Goal: Task Accomplishment & Management: Use online tool/utility

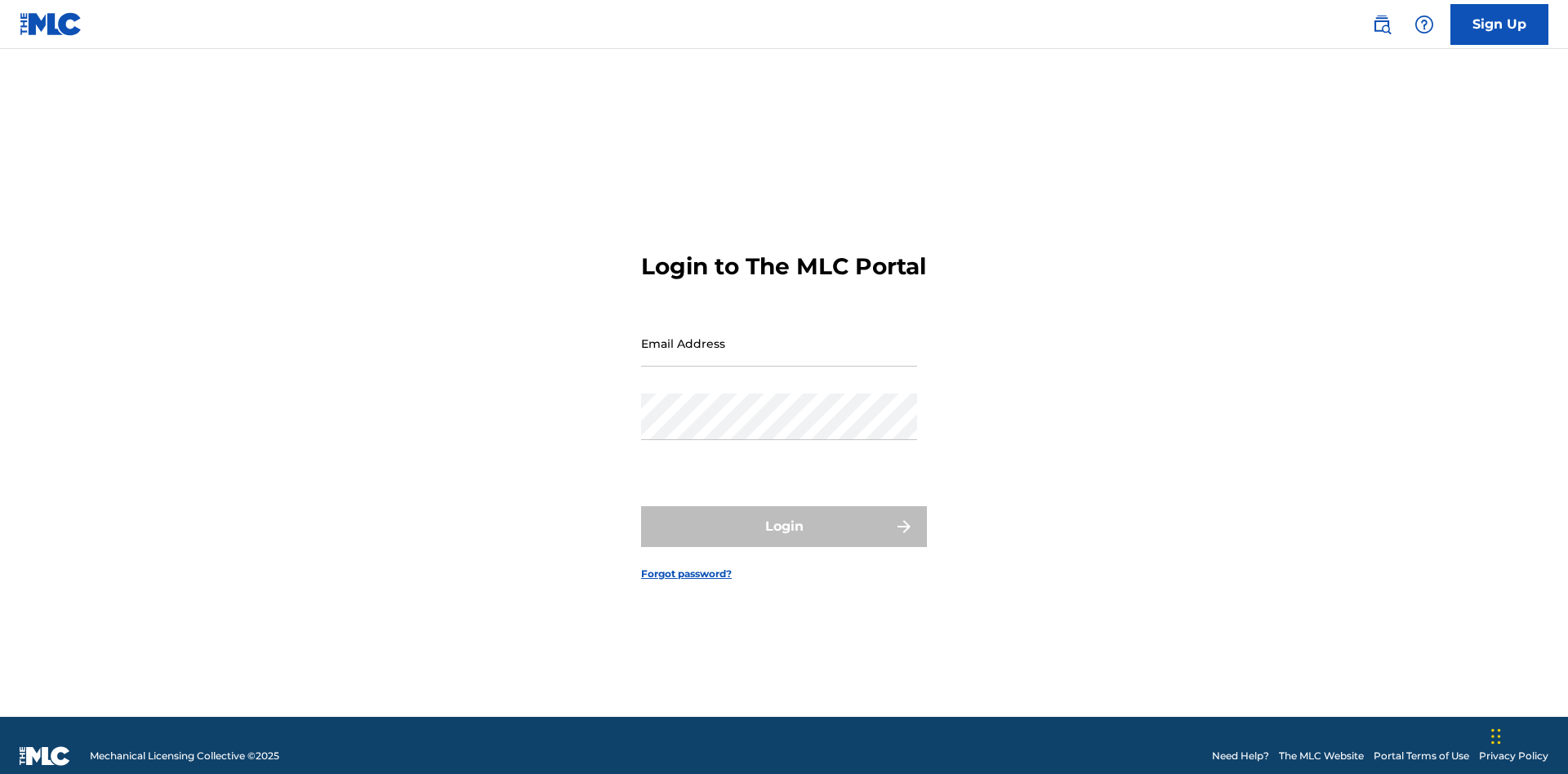
scroll to position [21, 0]
click at [779, 335] on input "Email Address" at bounding box center [778, 343] width 276 height 47
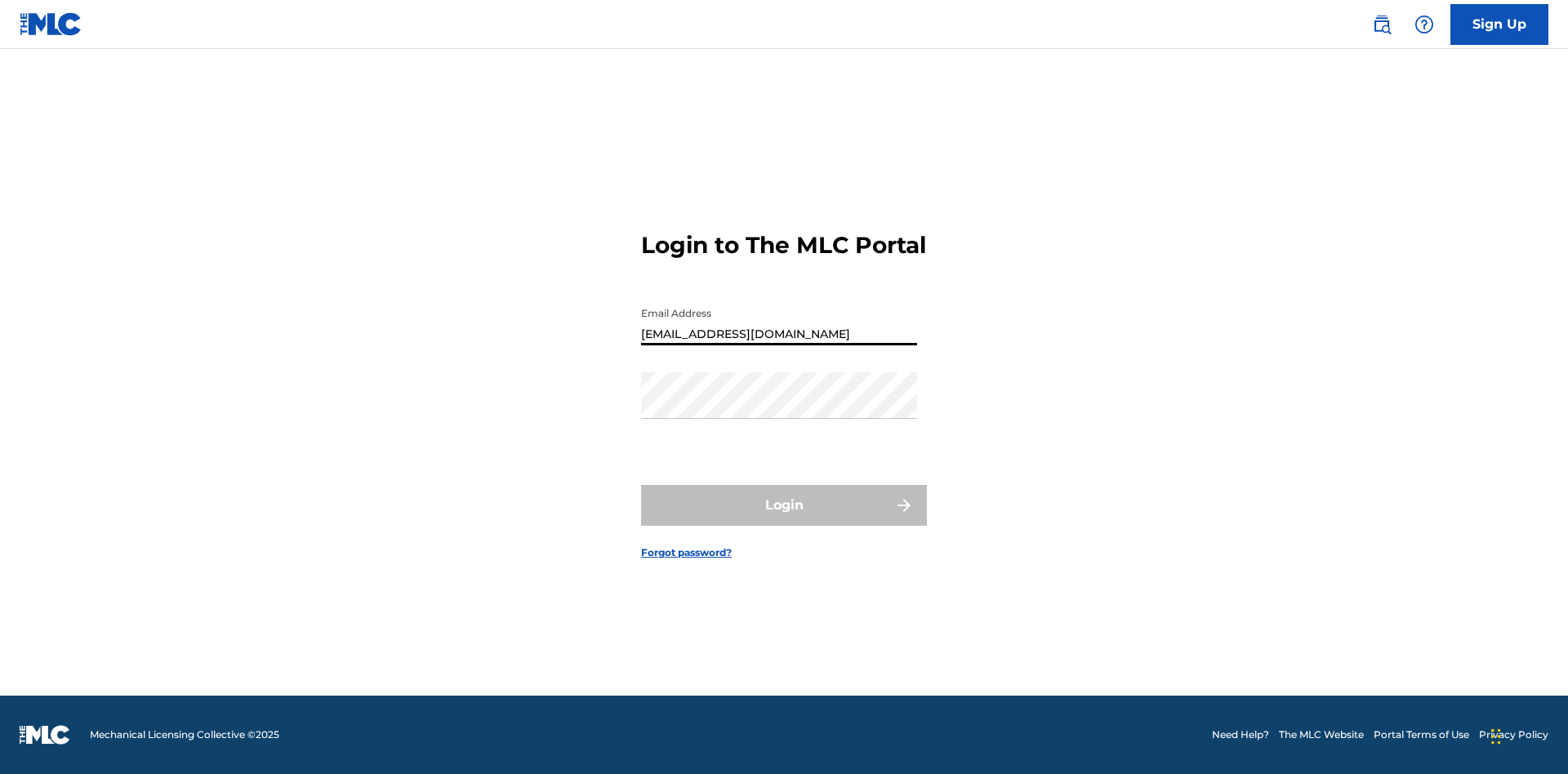
type input "XenaSongwriter@gmail.com"
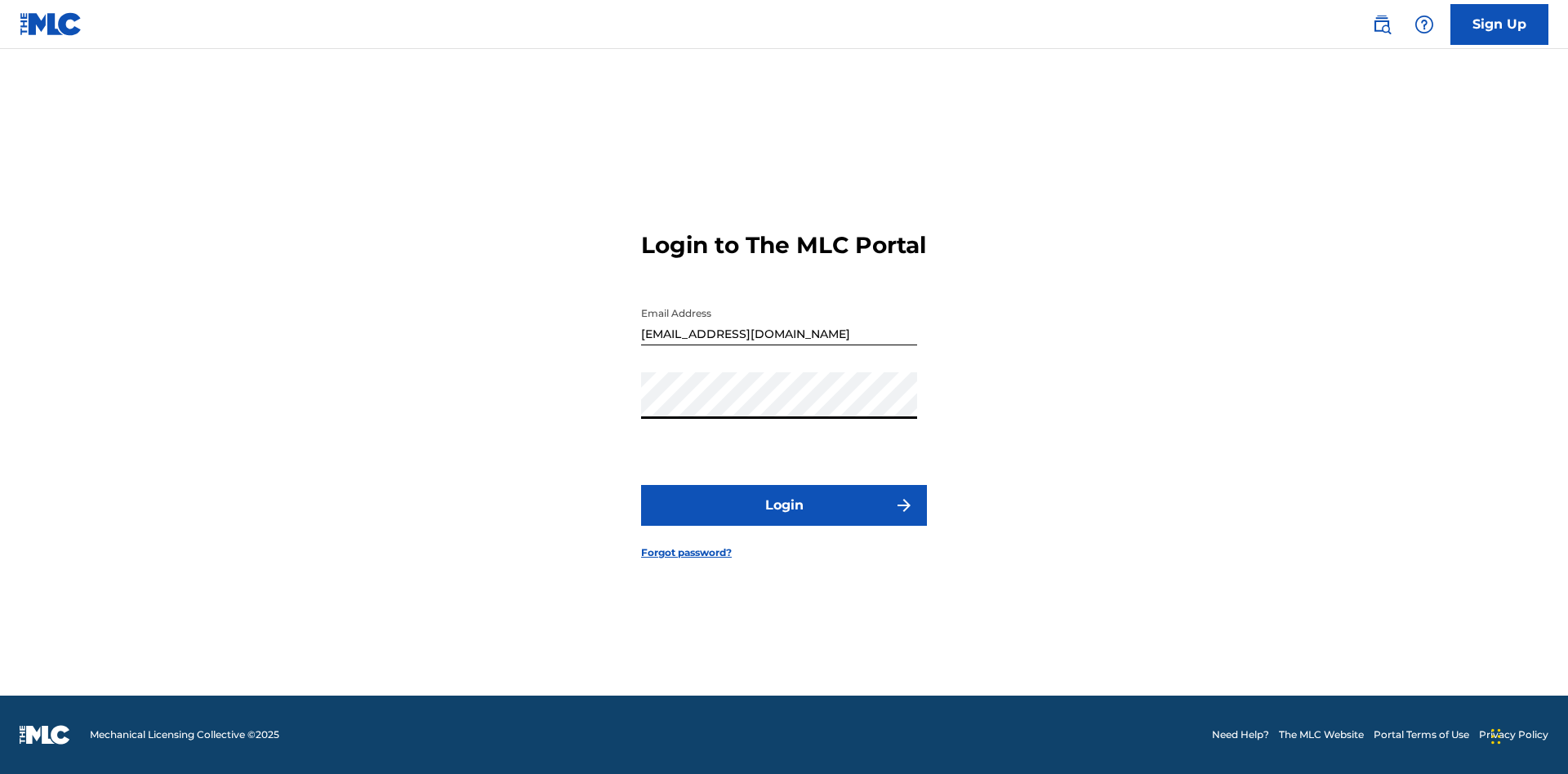
click at [784, 520] on button "Login" at bounding box center [784, 505] width 286 height 41
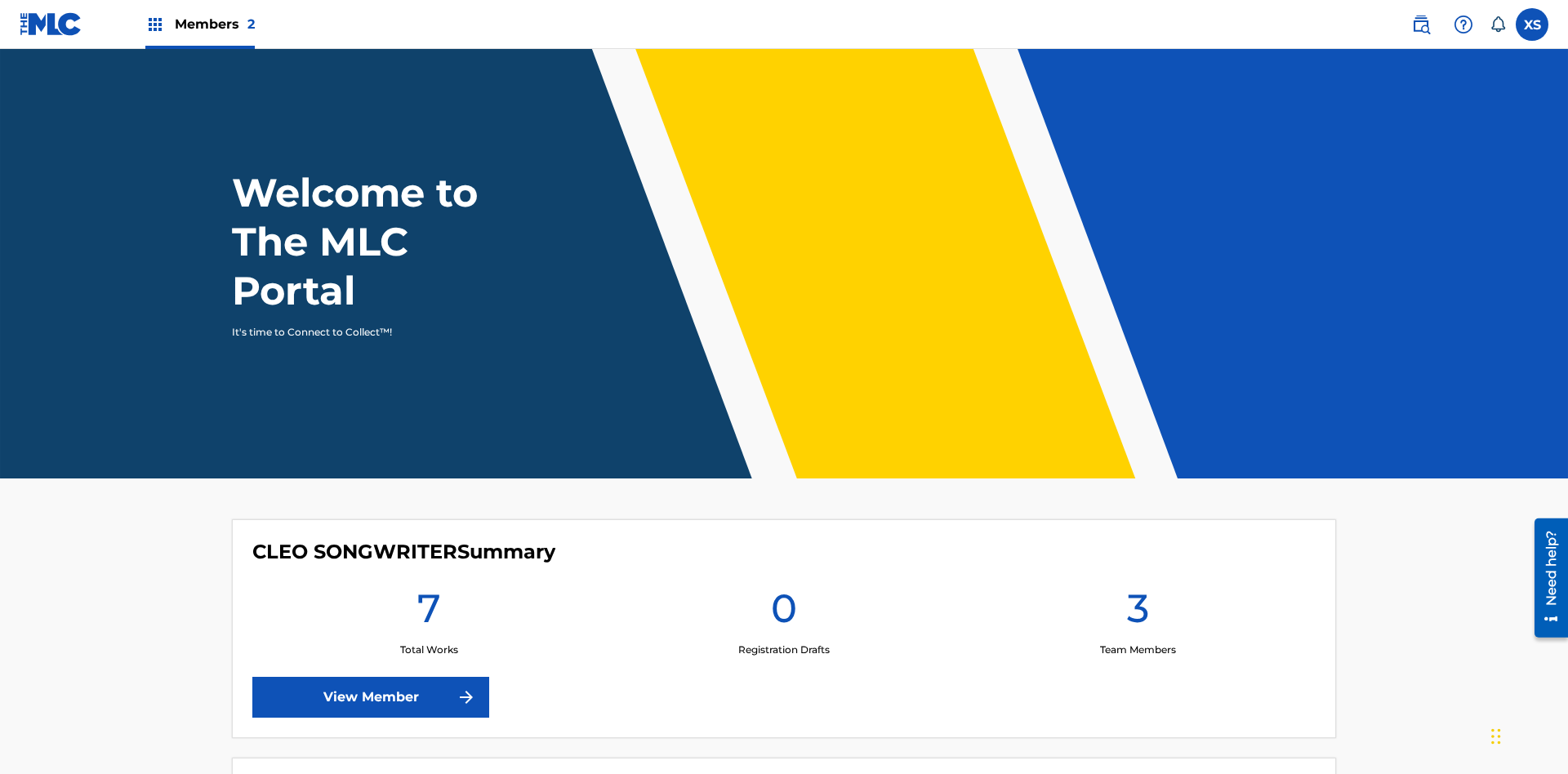
scroll to position [70, 0]
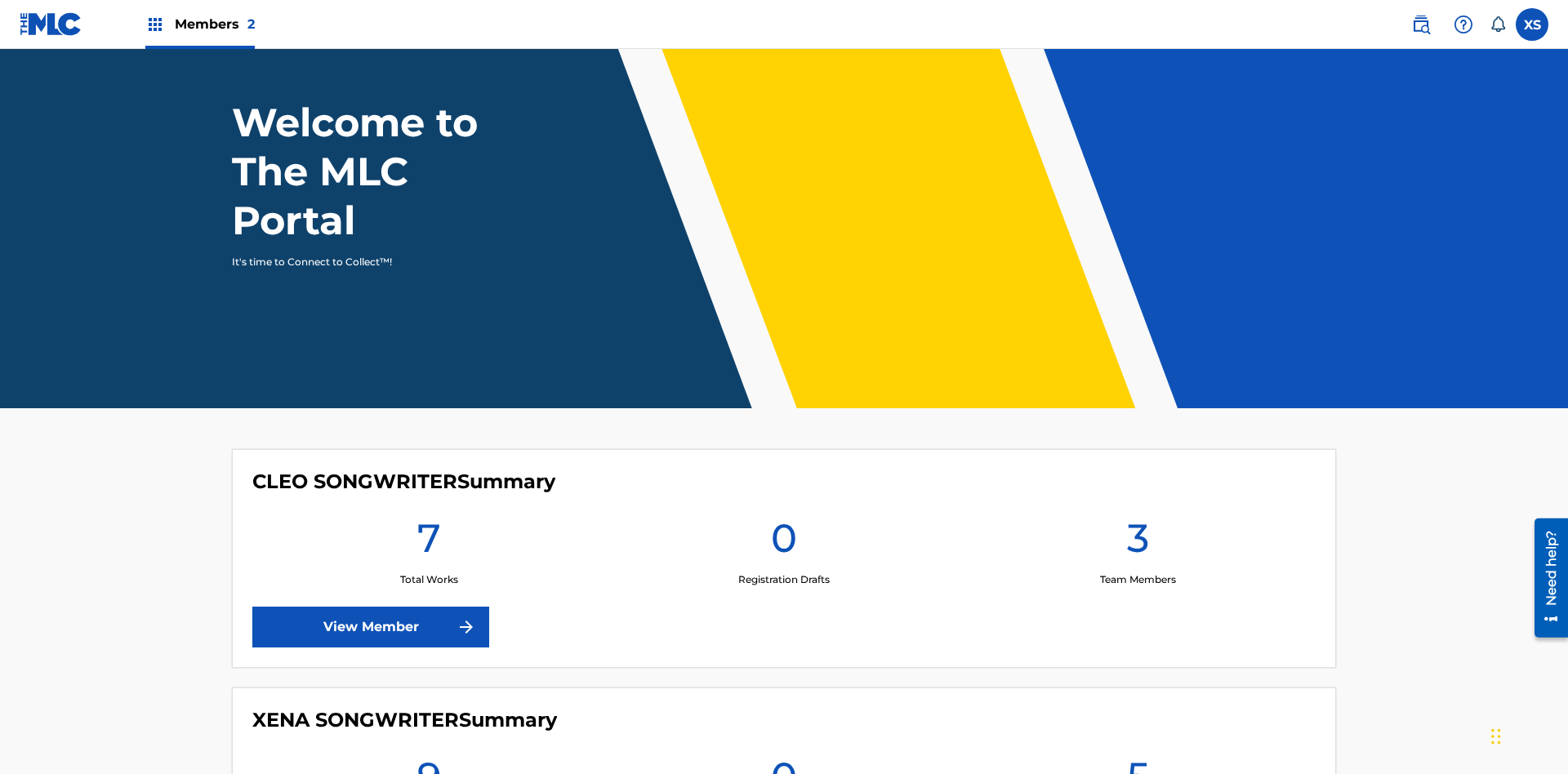
click at [200, 24] on span "Members 2" at bounding box center [215, 24] width 80 height 19
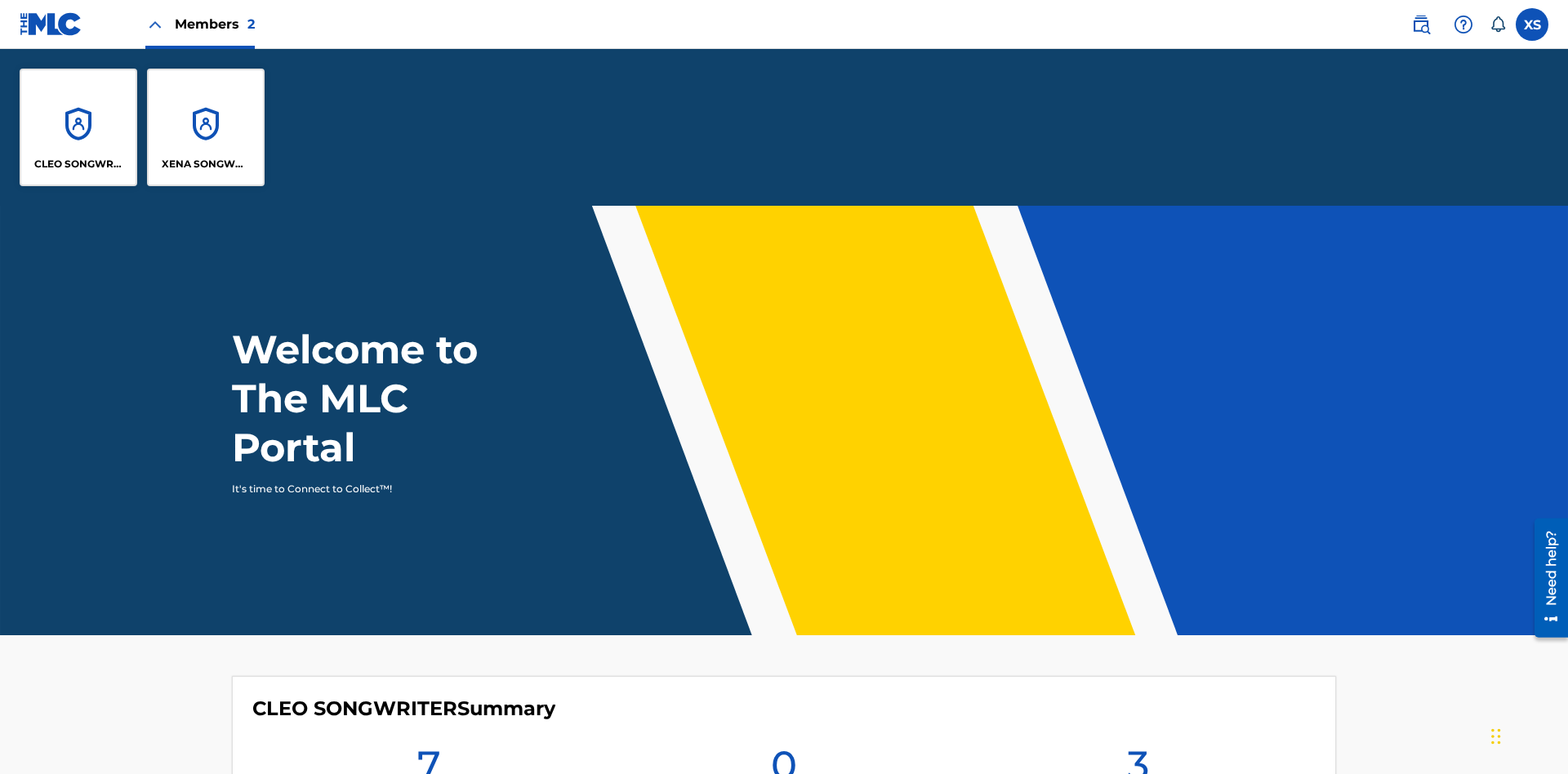
click at [79, 164] on p "CLEO SONGWRITER" at bounding box center [79, 164] width 89 height 15
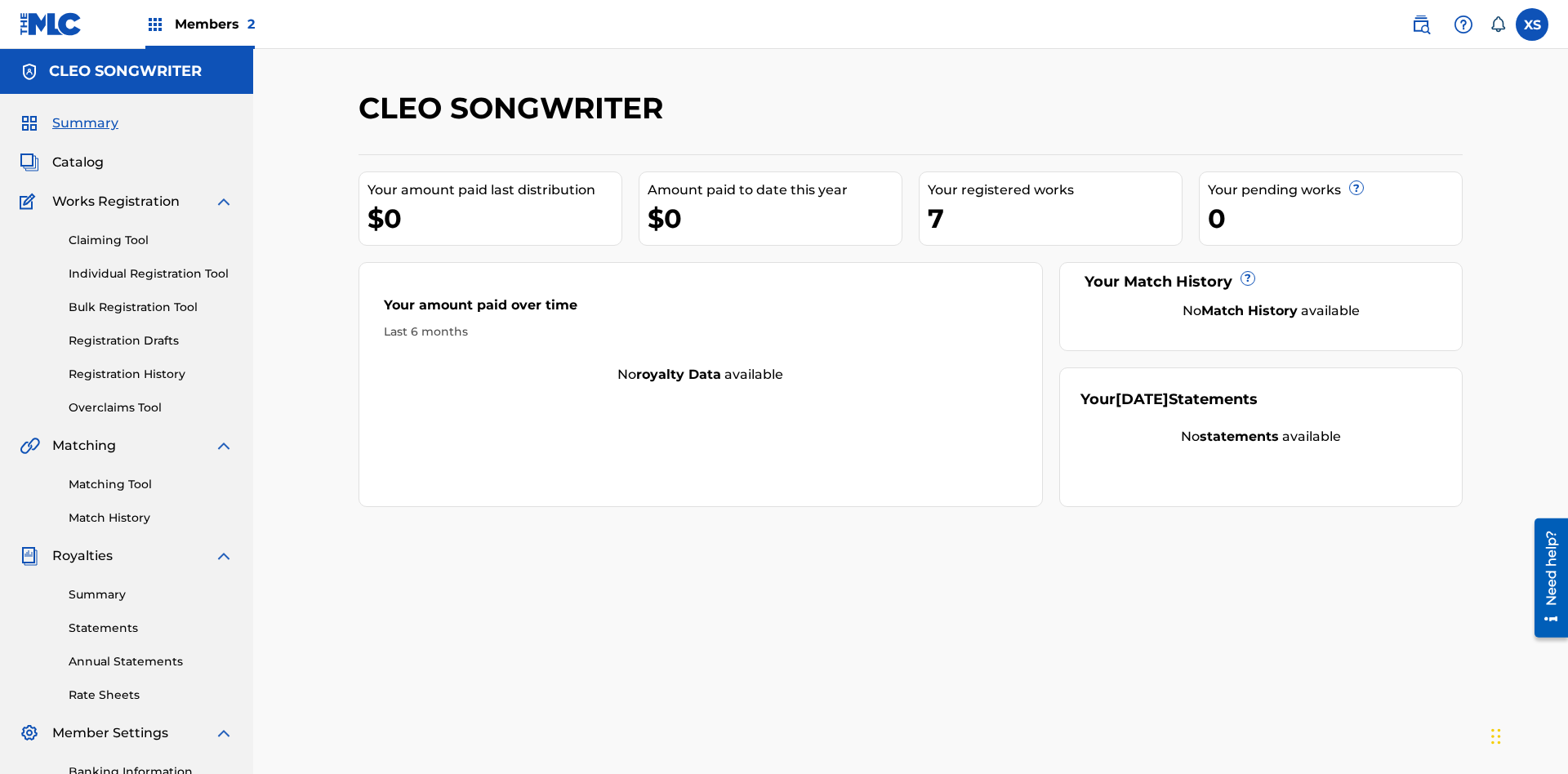
click at [151, 399] on link "Overclaims Tool" at bounding box center [150, 408] width 165 height 17
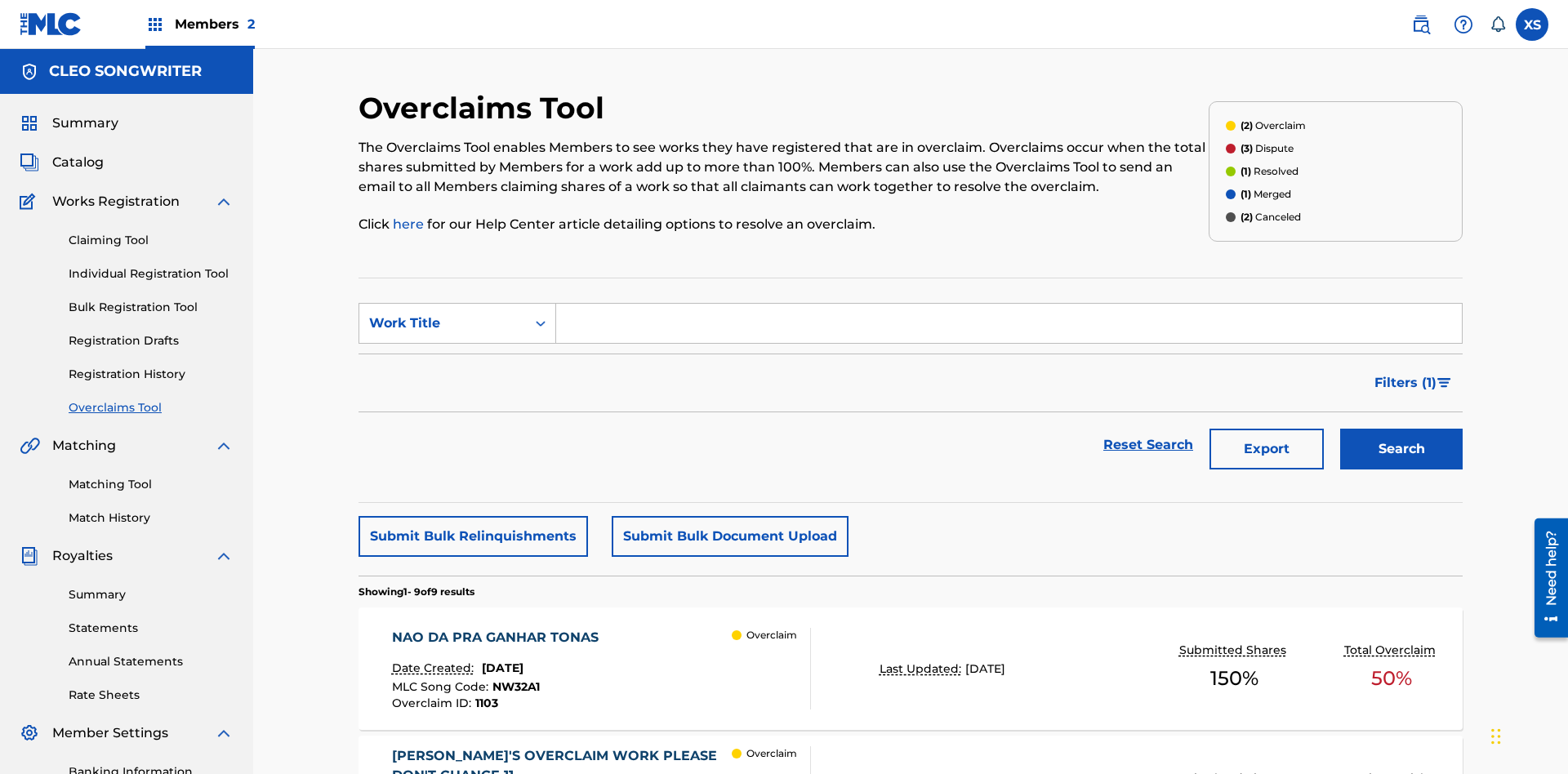
click at [1405, 373] on span "Filters ( 1 )" at bounding box center [1406, 382] width 62 height 20
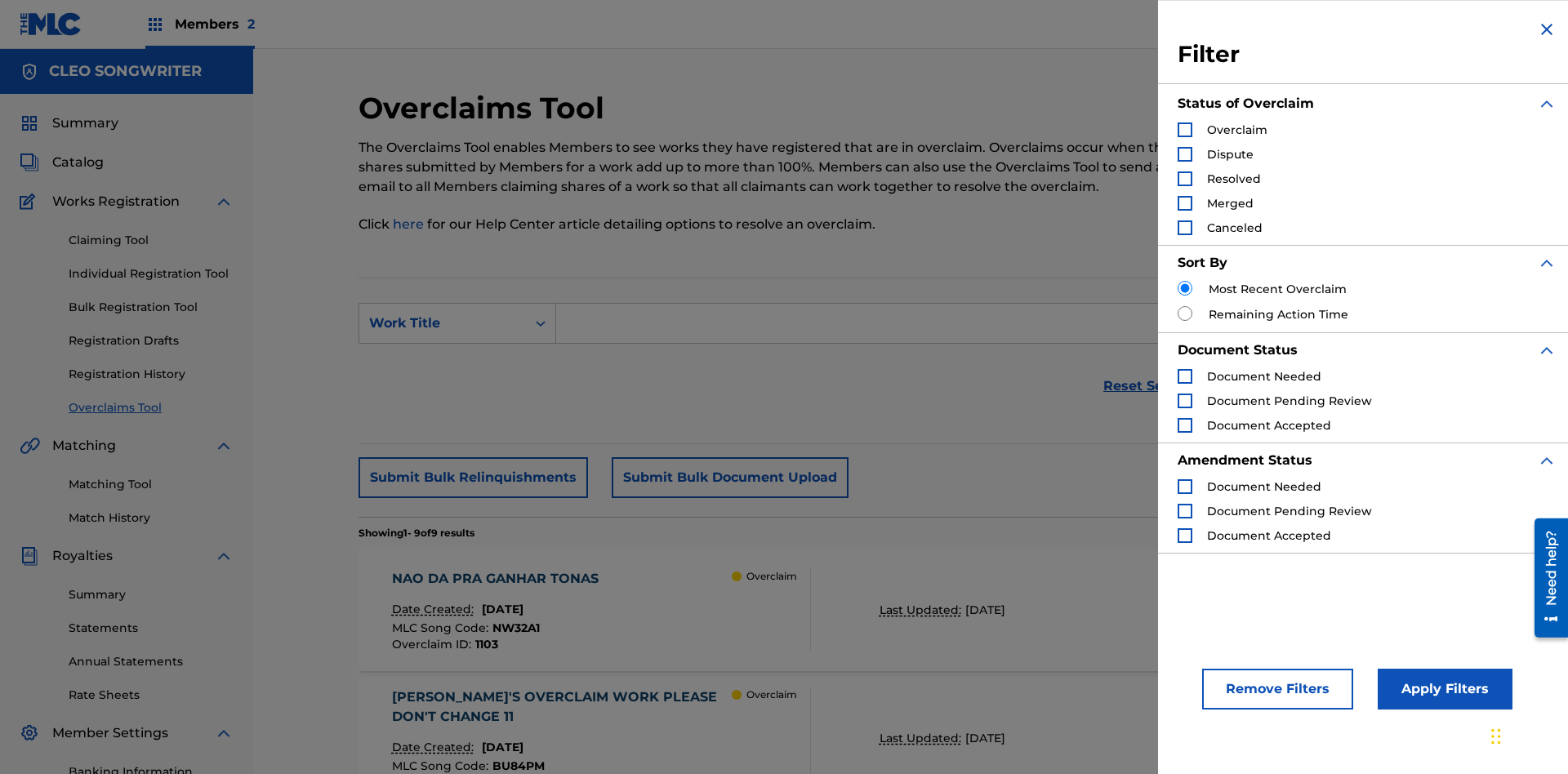
click at [1186, 130] on div "Search Form" at bounding box center [1185, 130] width 15 height 15
click at [1443, 690] on button "Apply Filters" at bounding box center [1445, 690] width 135 height 41
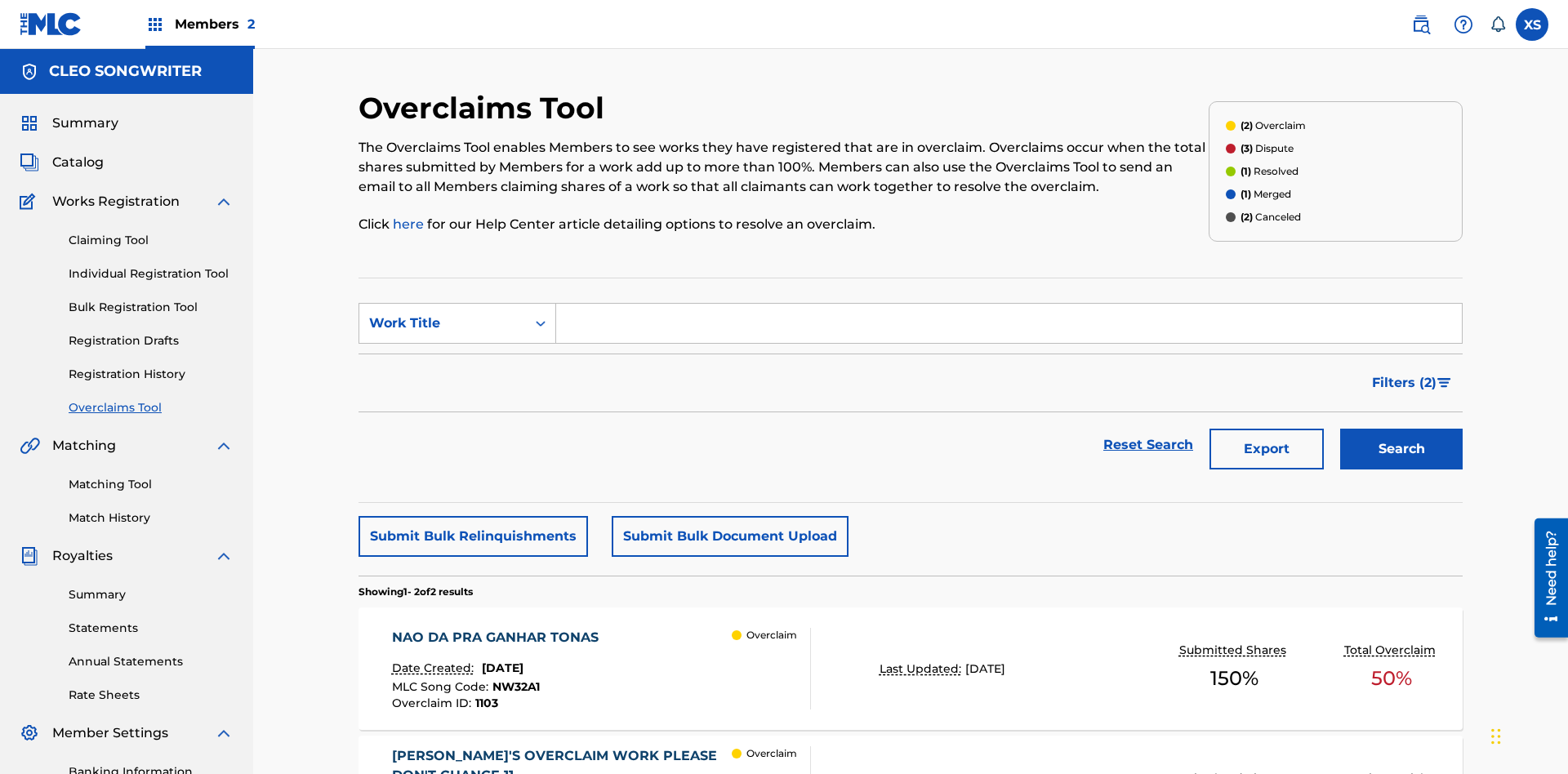
click at [1405, 373] on span "Filters ( 2 )" at bounding box center [1405, 382] width 65 height 20
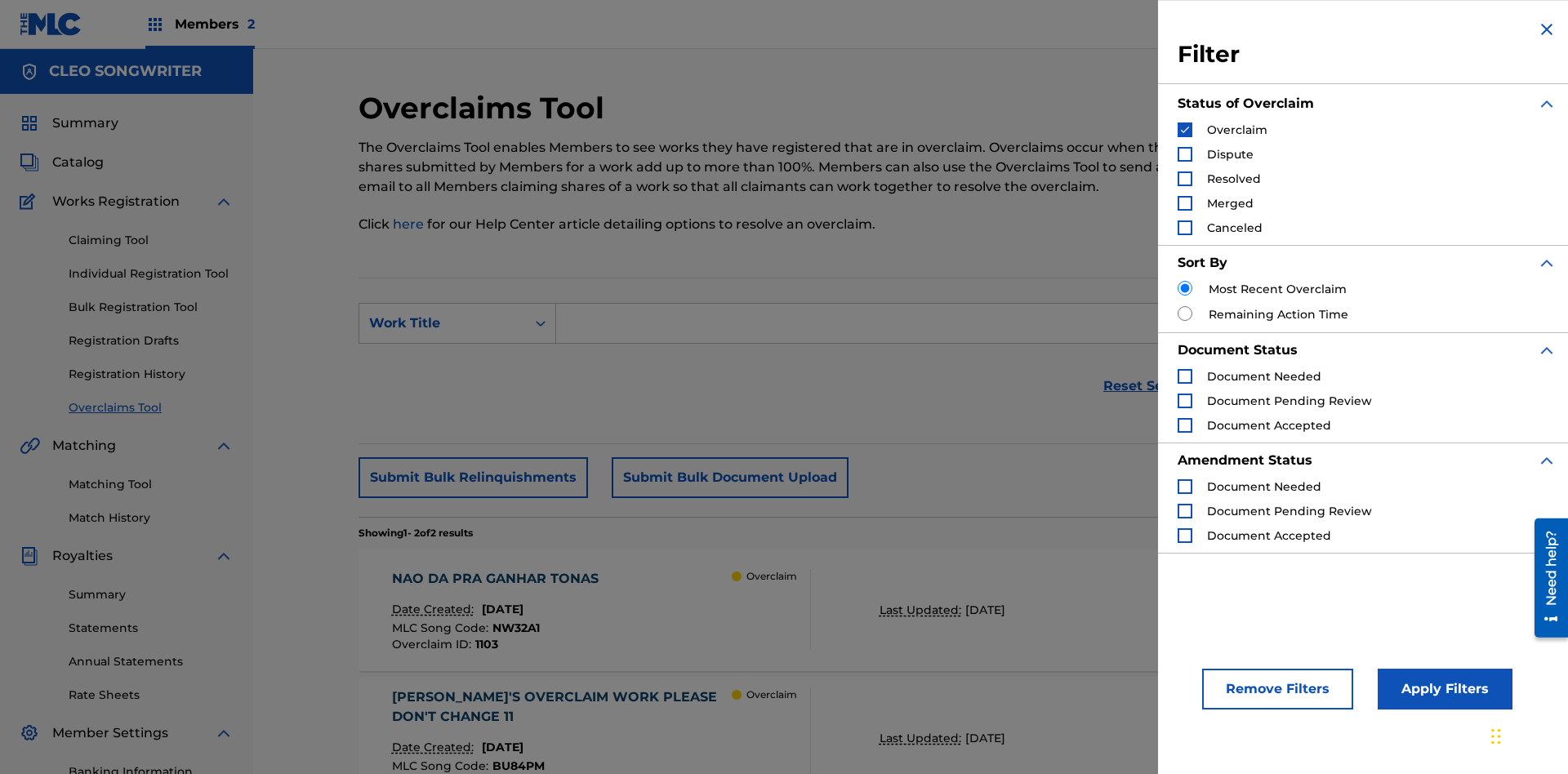
click at [1186, 130] on img "Search Form" at bounding box center [1185, 129] width 11 height 11
click at [1186, 154] on div "Search Form" at bounding box center [1185, 154] width 15 height 15
click at [1443, 690] on button "Apply Filters" at bounding box center [1445, 690] width 135 height 41
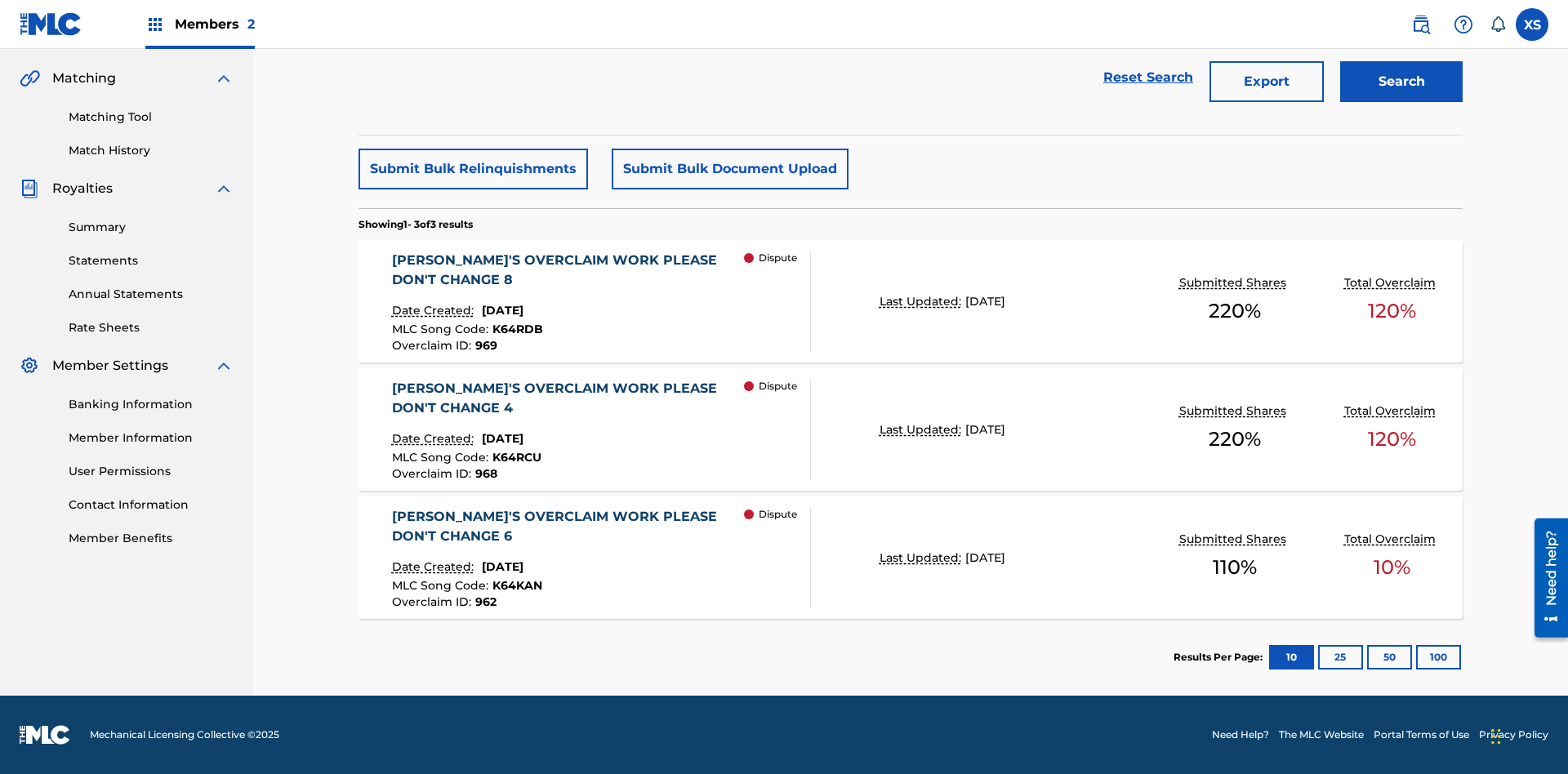
scroll to position [276, 0]
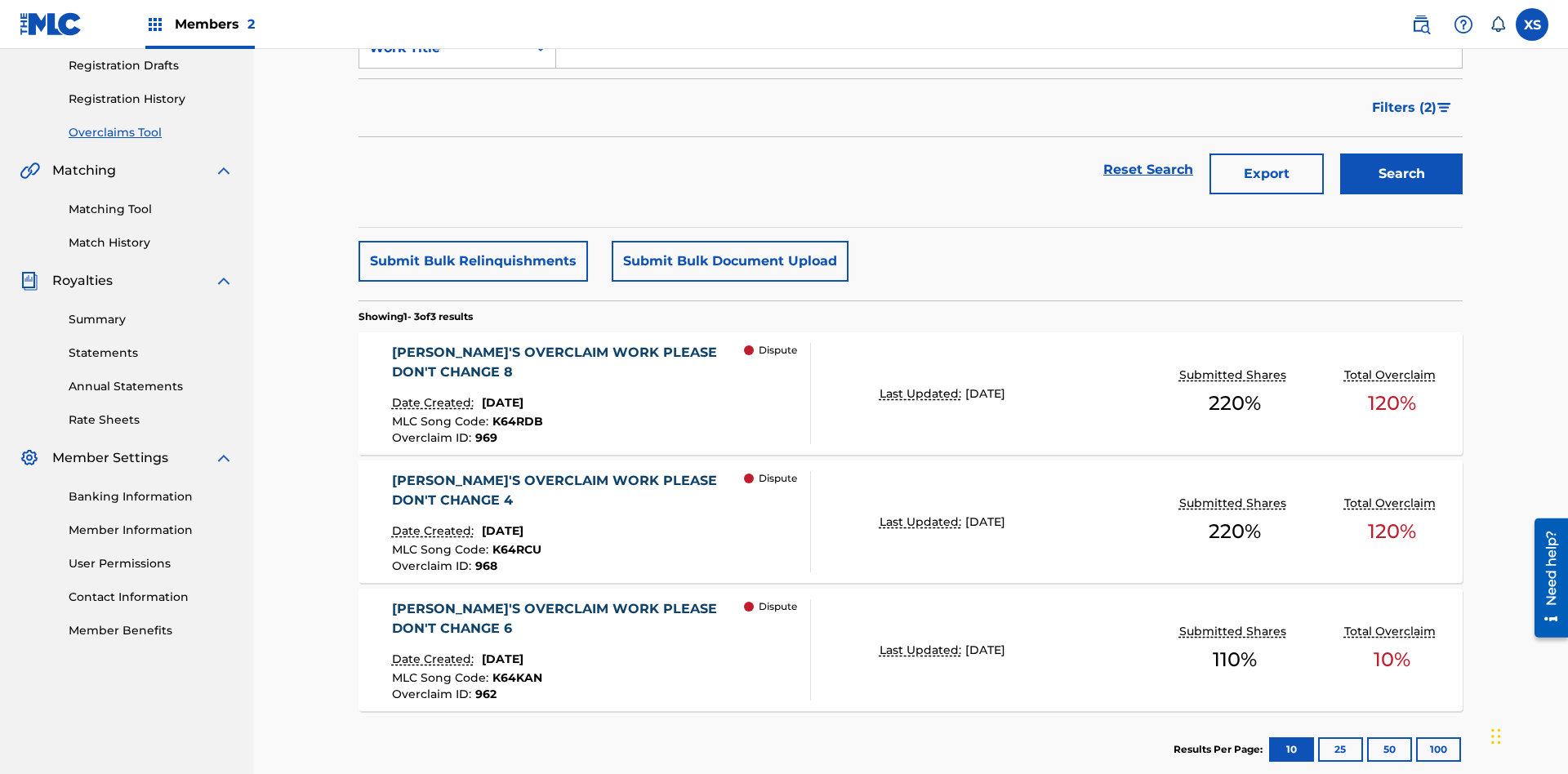
click at [1405, 108] on span "Filters ( 2 )" at bounding box center [1405, 108] width 65 height 20
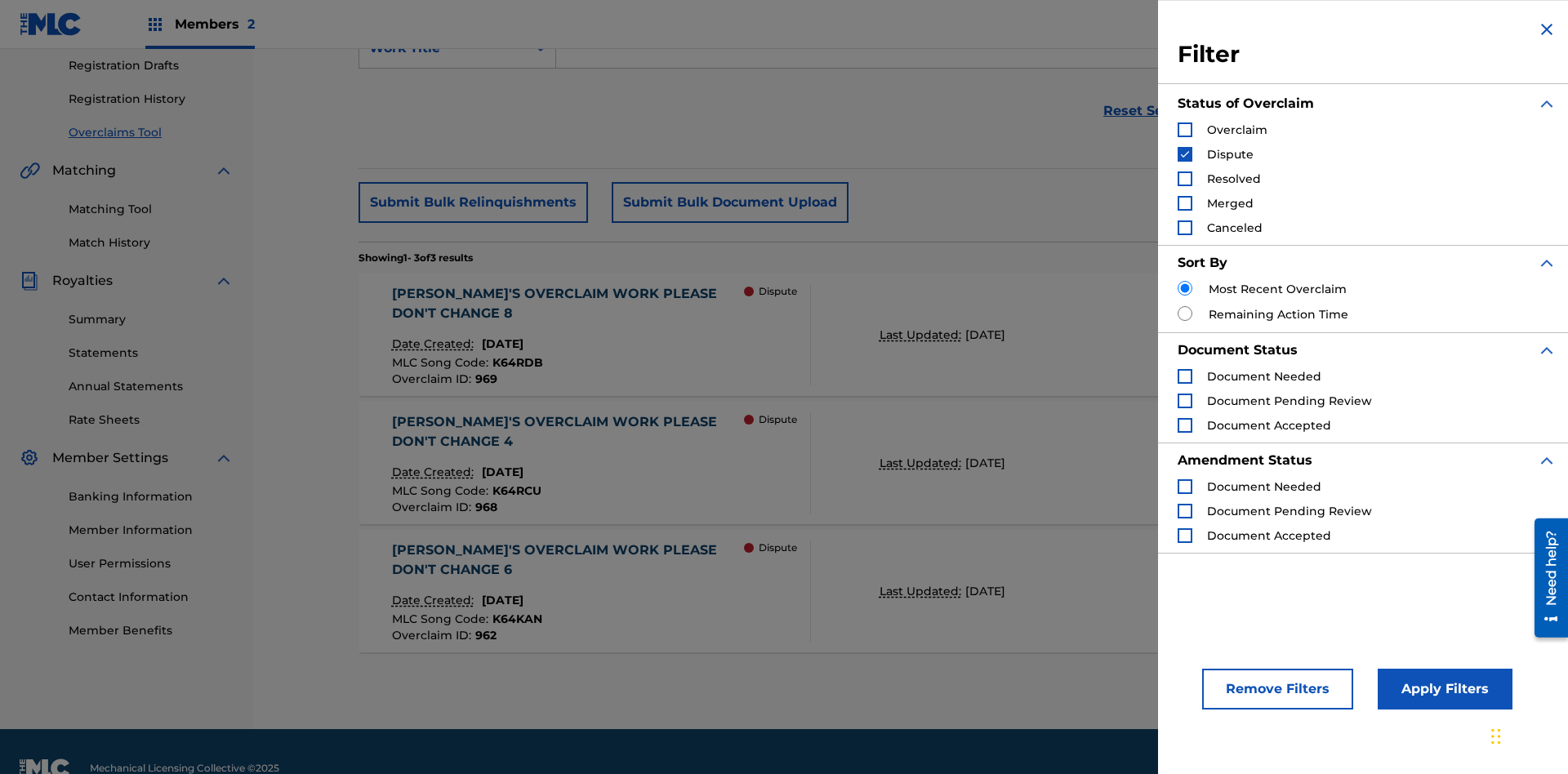
click at [1186, 154] on img "Search Form" at bounding box center [1185, 154] width 11 height 11
click at [1186, 179] on div "Search Form" at bounding box center [1185, 178] width 15 height 15
click at [1443, 690] on button "Apply Filters" at bounding box center [1445, 690] width 135 height 41
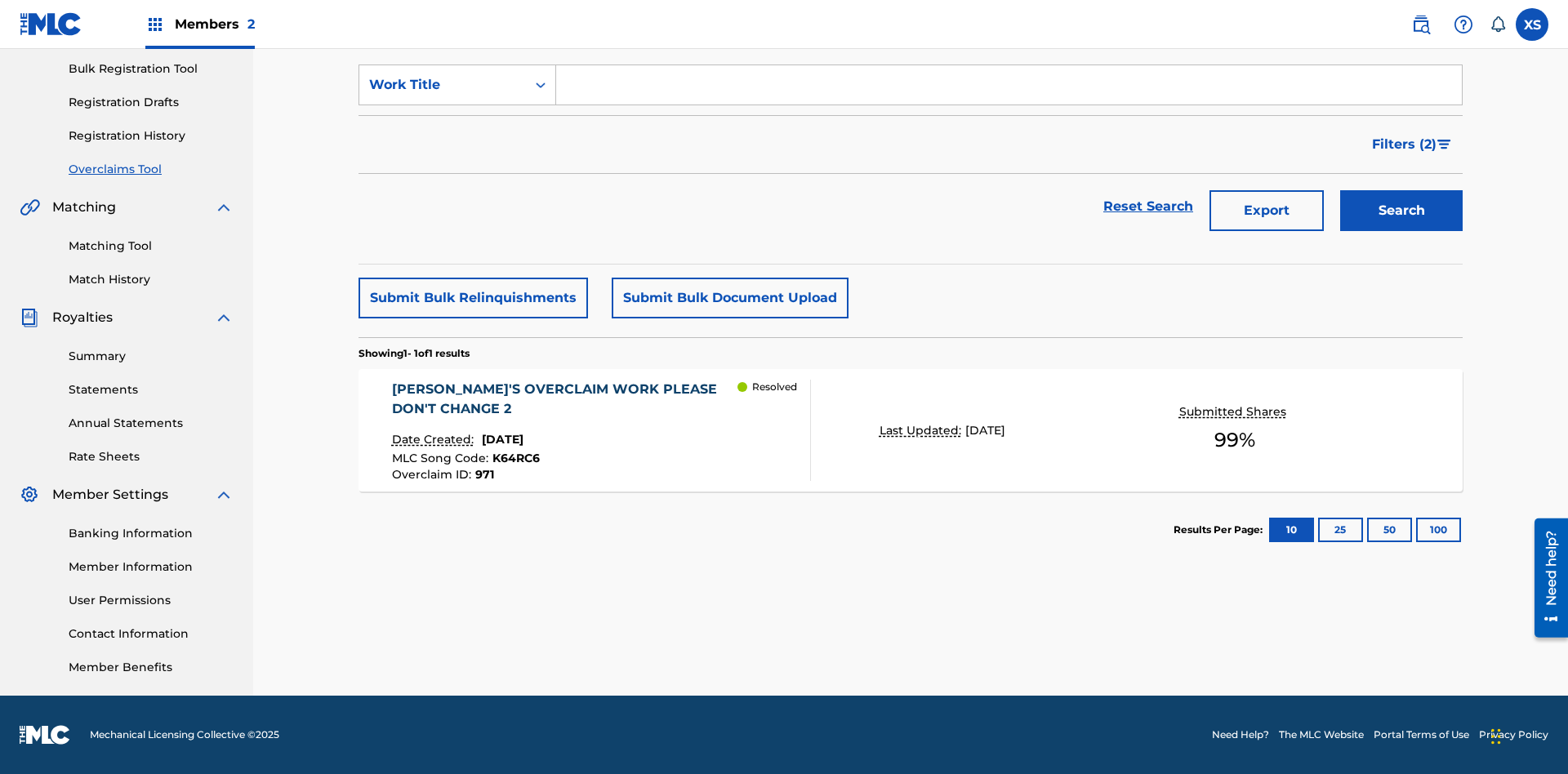
click at [1405, 144] on span "Filters ( 2 )" at bounding box center [1405, 144] width 65 height 20
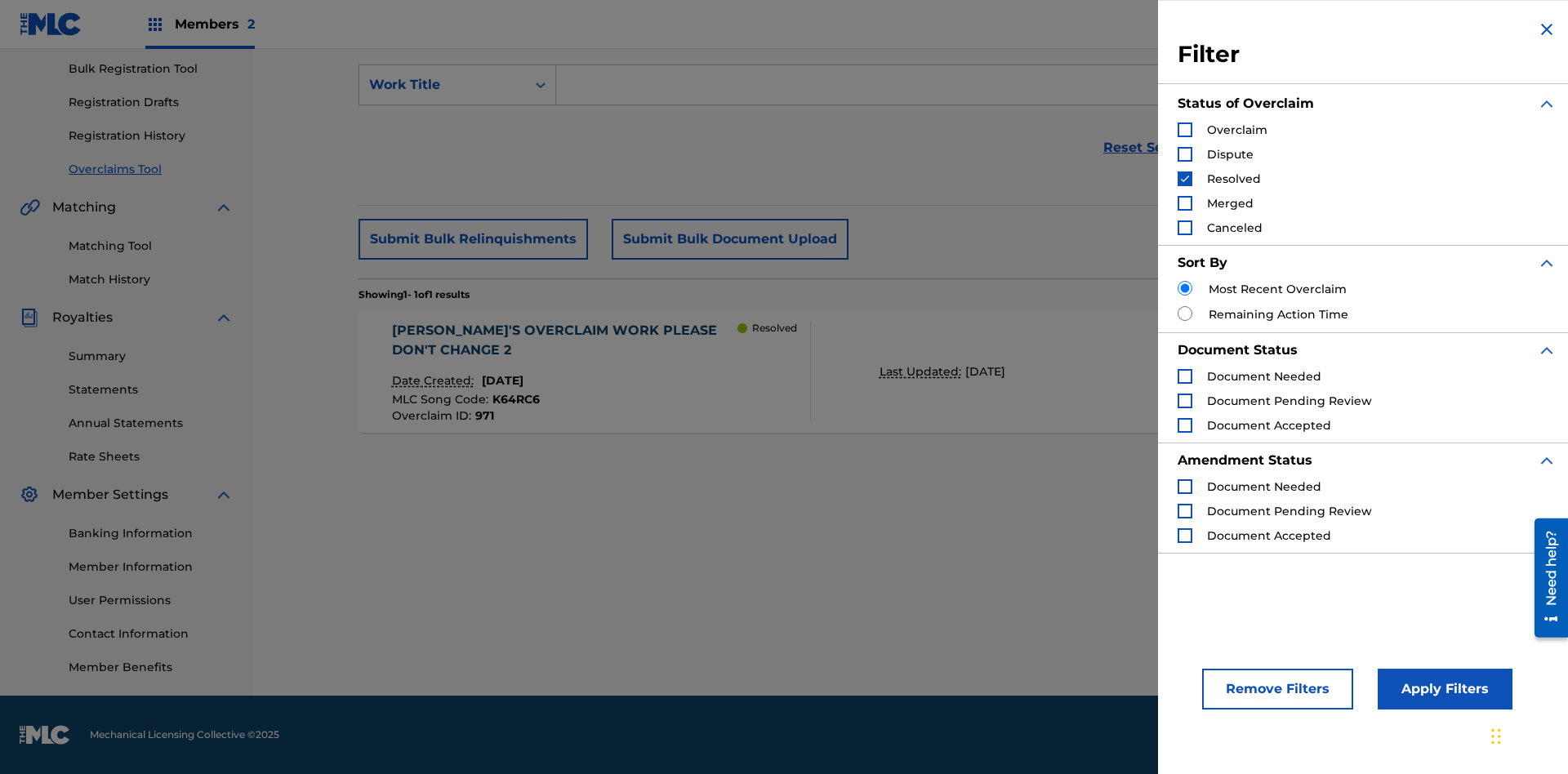
click at [1186, 179] on img "Search Form" at bounding box center [1185, 178] width 11 height 11
click at [1186, 203] on div "Search Form" at bounding box center [1185, 203] width 15 height 15
click at [1443, 690] on button "Apply Filters" at bounding box center [1445, 690] width 135 height 41
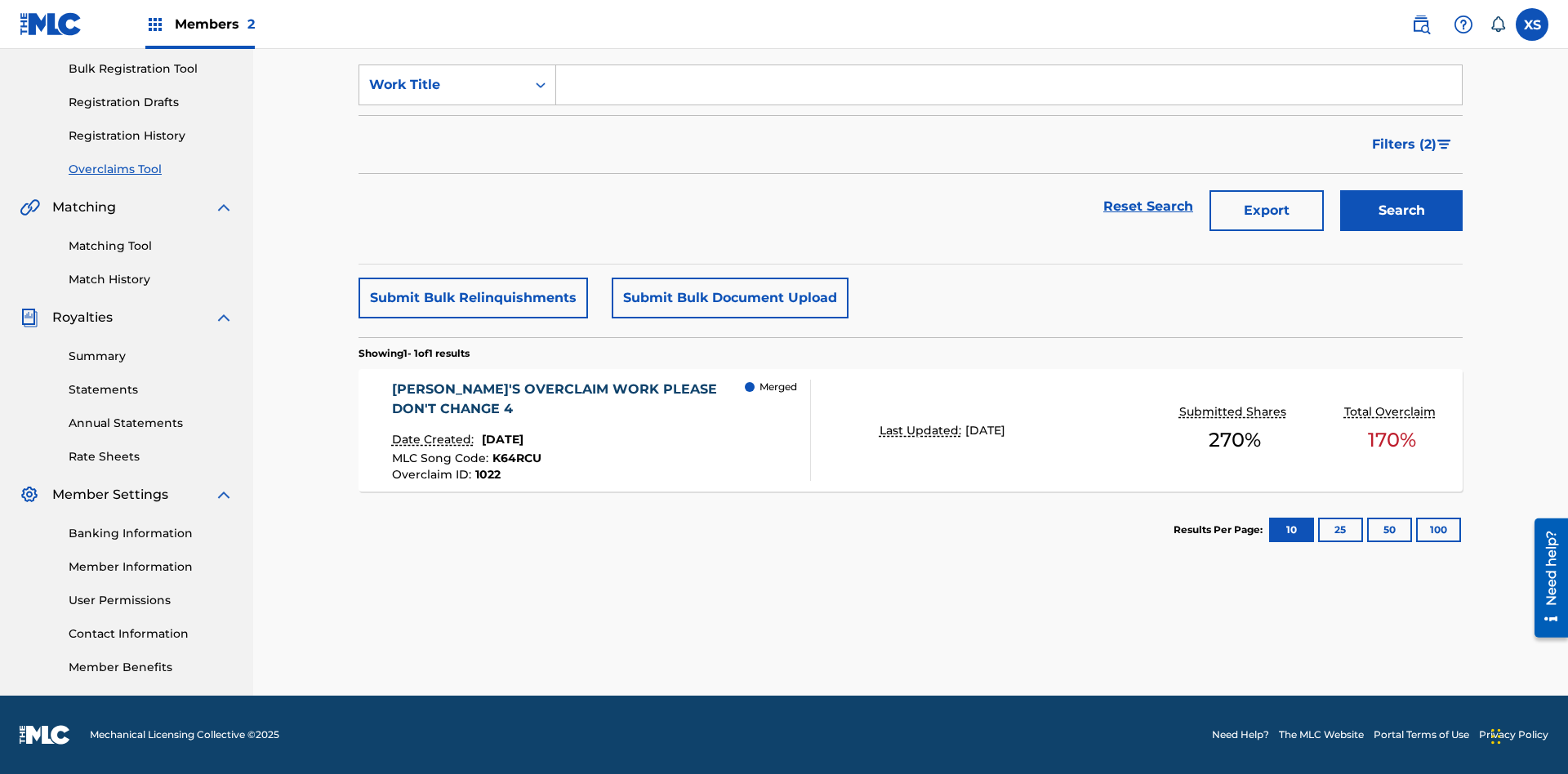
click at [1405, 144] on span "Filters ( 2 )" at bounding box center [1405, 144] width 65 height 20
